Goal: Transaction & Acquisition: Download file/media

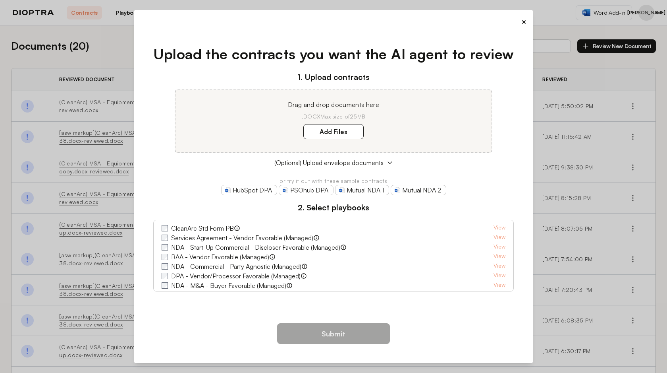
click at [523, 17] on button "×" at bounding box center [524, 21] width 5 height 11
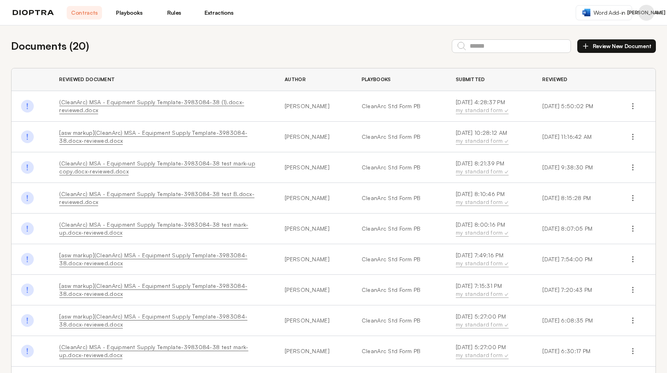
click at [197, 50] on div "Documents ( 20 ) Review New Document" at bounding box center [333, 45] width 645 height 15
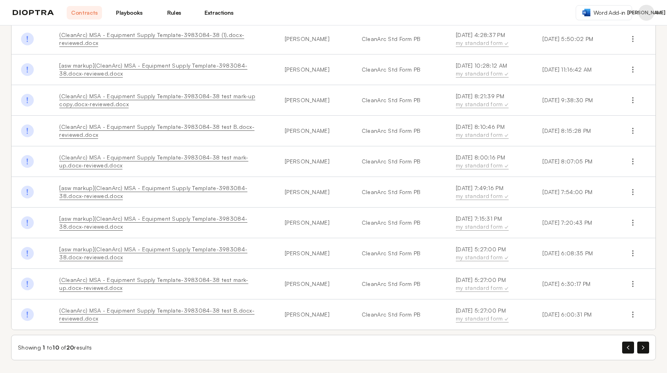
click at [636, 345] on div at bounding box center [636, 347] width 27 height 12
click at [642, 346] on icon "button" at bounding box center [643, 347] width 2 height 4
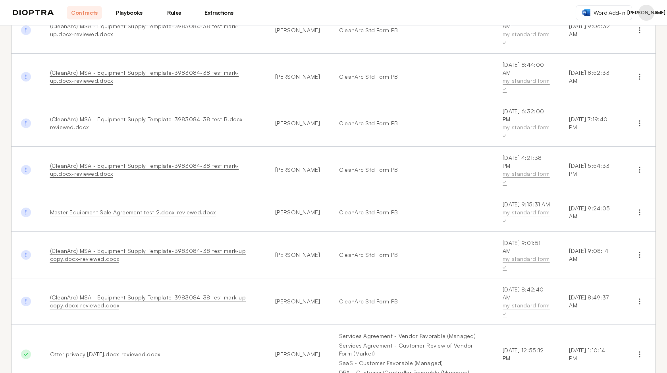
scroll to position [122, 0]
click at [189, 159] on td "(CleanArc) MSA - Equipment Supply Template-3983084-38 test mark-up.docx-reviewe…" at bounding box center [154, 170] width 226 height 46
click at [184, 163] on link "(CleanArc) MSA - Equipment Supply Template-3983084-38 test mark-up.docx-reviewe…" at bounding box center [144, 170] width 189 height 15
click at [642, 166] on icon "button" at bounding box center [640, 170] width 8 height 8
click at [623, 182] on button "Download Original" at bounding box center [605, 189] width 72 height 14
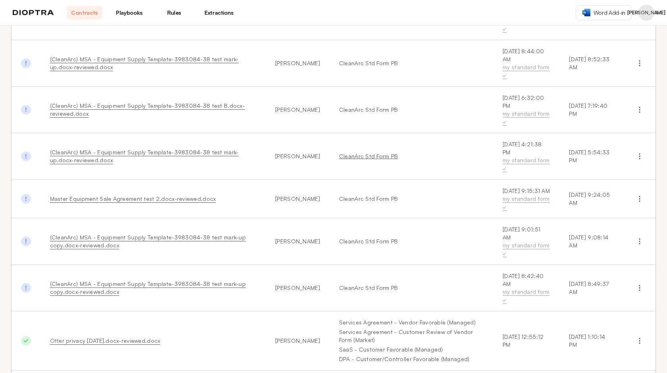
scroll to position [139, 0]
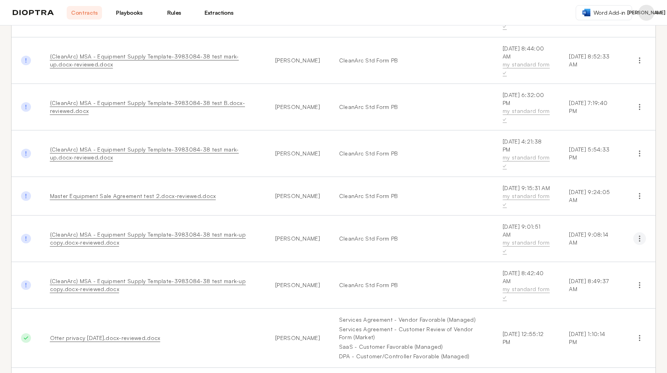
click at [637, 234] on icon "button" at bounding box center [640, 238] width 8 height 8
click at [625, 250] on button "Download Original" at bounding box center [605, 257] width 72 height 14
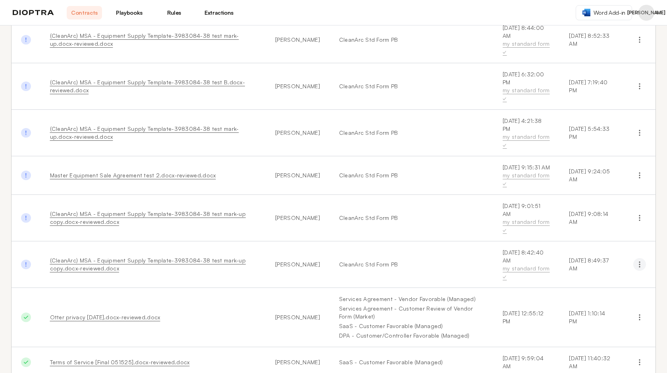
click at [640, 266] on circle "button" at bounding box center [640, 266] width 1 height 1
click at [621, 276] on button "Download Original" at bounding box center [605, 283] width 72 height 14
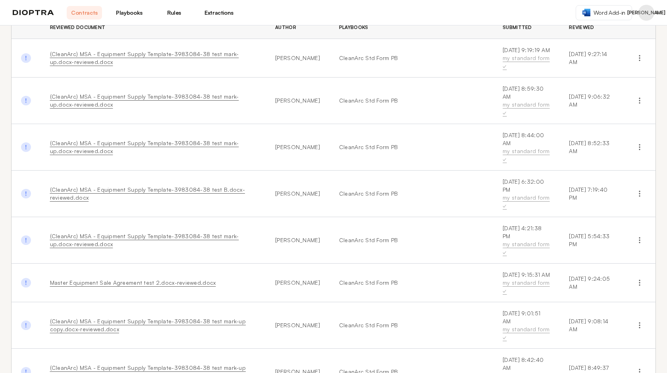
scroll to position [46, 0]
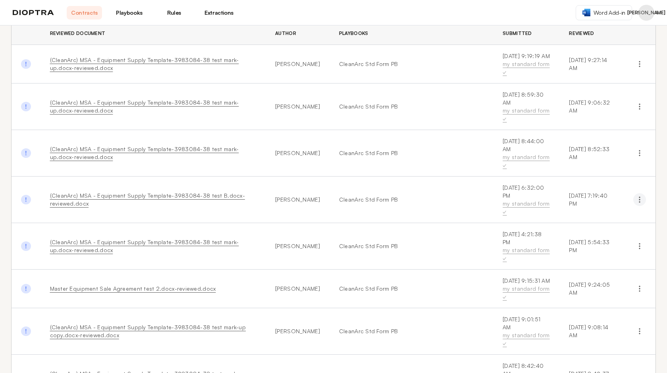
click at [639, 195] on icon "button" at bounding box center [640, 199] width 8 height 8
click at [620, 211] on button "Download Original" at bounding box center [605, 218] width 72 height 14
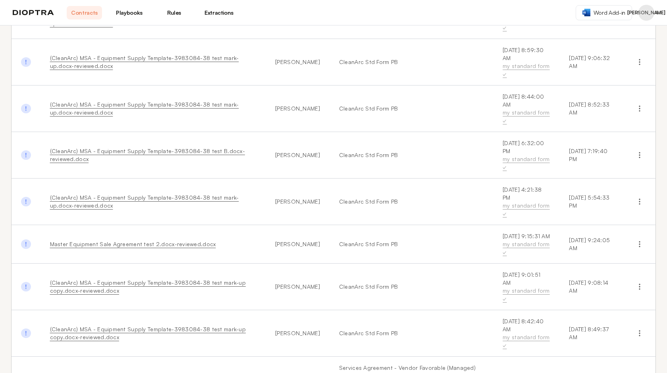
scroll to position [58, 0]
